Goal: Task Accomplishment & Management: Use online tool/utility

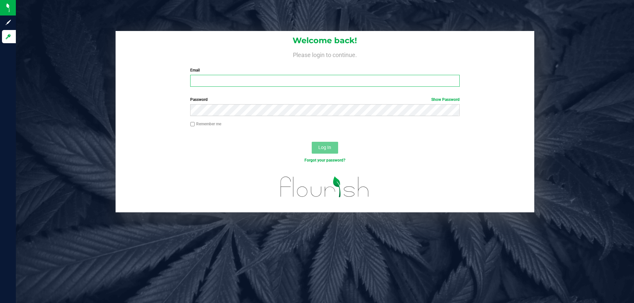
click at [202, 82] on input "Email" at bounding box center [324, 81] width 269 height 12
type input "jdodd@liveparallel.com"
click at [312, 142] on button "Log In" at bounding box center [325, 148] width 26 height 12
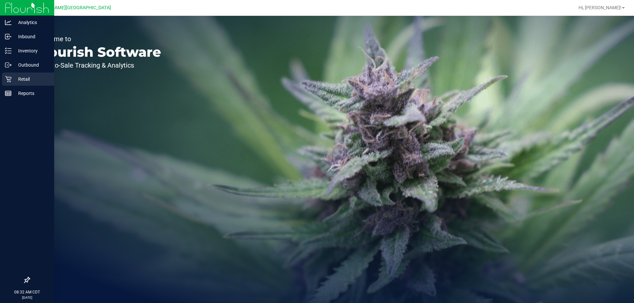
click at [11, 80] on icon at bounding box center [8, 79] width 7 height 7
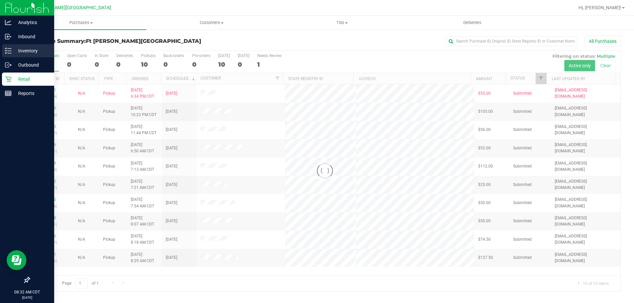
click at [12, 52] on p "Inventory" at bounding box center [32, 51] width 40 height 8
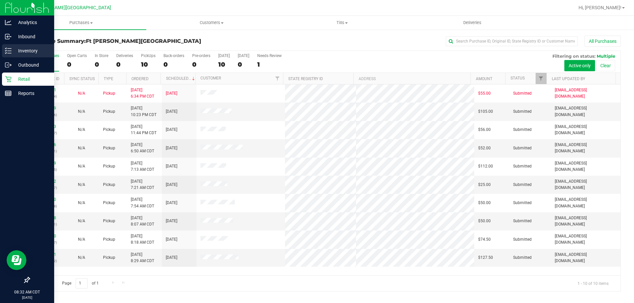
click at [12, 52] on p "Inventory" at bounding box center [32, 51] width 40 height 8
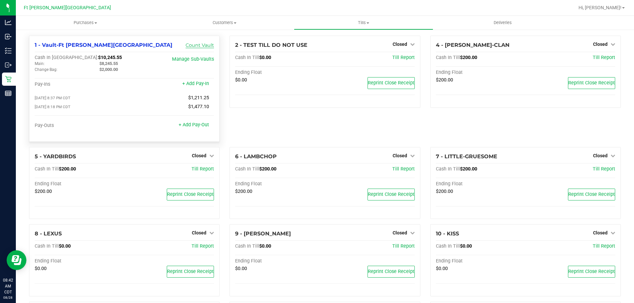
click at [201, 46] on link "Count Vault" at bounding box center [200, 45] width 28 height 6
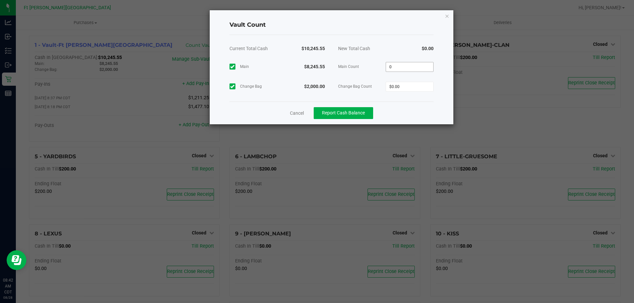
click at [400, 65] on input "0" at bounding box center [409, 66] width 47 height 9
type input "$8,245.55"
type input "$2,000.00"
click at [369, 53] on div "New Total Cash" at bounding box center [359, 48] width 54 height 17
click at [364, 111] on span "Report Cash Balance" at bounding box center [343, 112] width 43 height 5
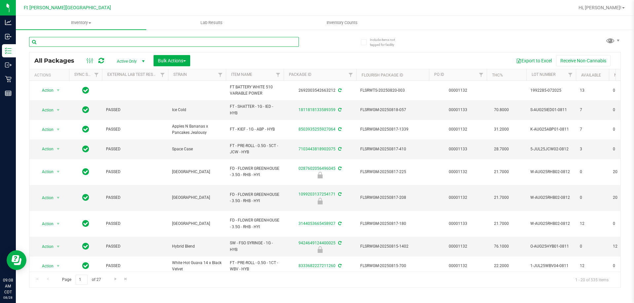
click at [45, 40] on input "text" at bounding box center [164, 42] width 270 height 10
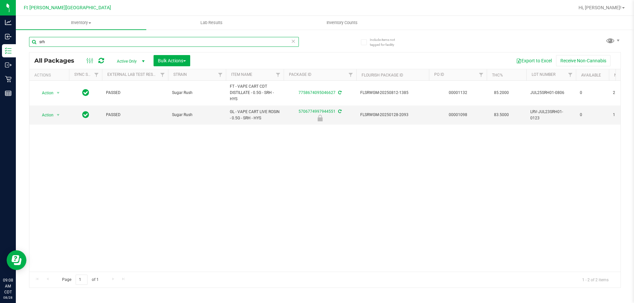
type input "srh"
click at [293, 41] on icon at bounding box center [293, 41] width 5 height 8
